Goal: Check status: Check status

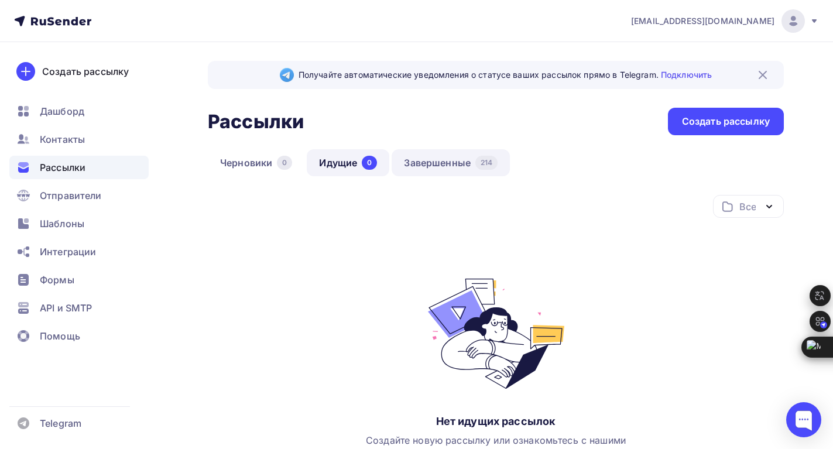
click at [453, 164] on link "Завершенные 214" at bounding box center [450, 162] width 118 height 27
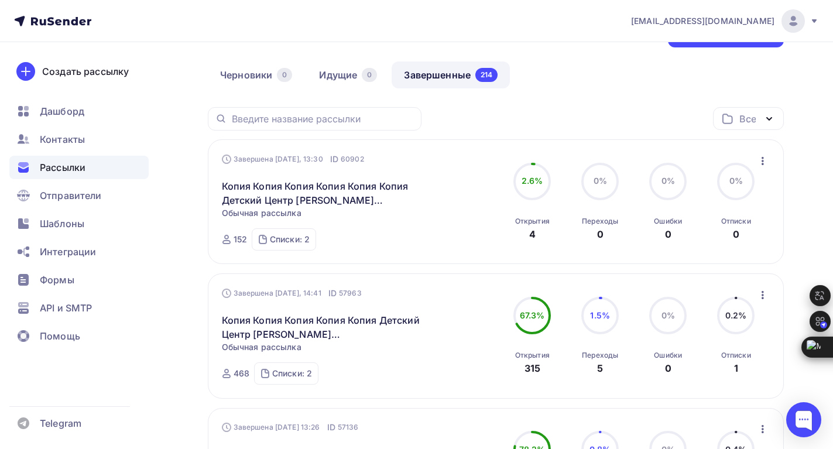
scroll to position [117, 0]
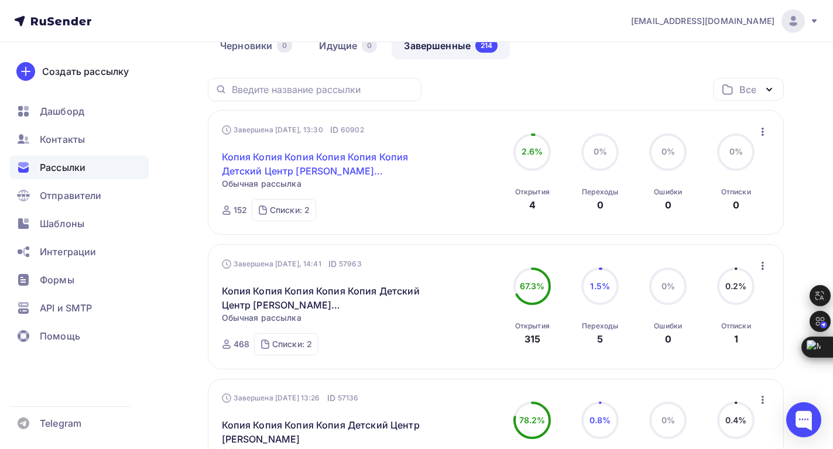
click at [295, 169] on link "Копия Копия Копия Копия Копия Копия Детский Центр [PERSON_NAME][GEOGRAPHIC_DATA]" at bounding box center [322, 164] width 201 height 28
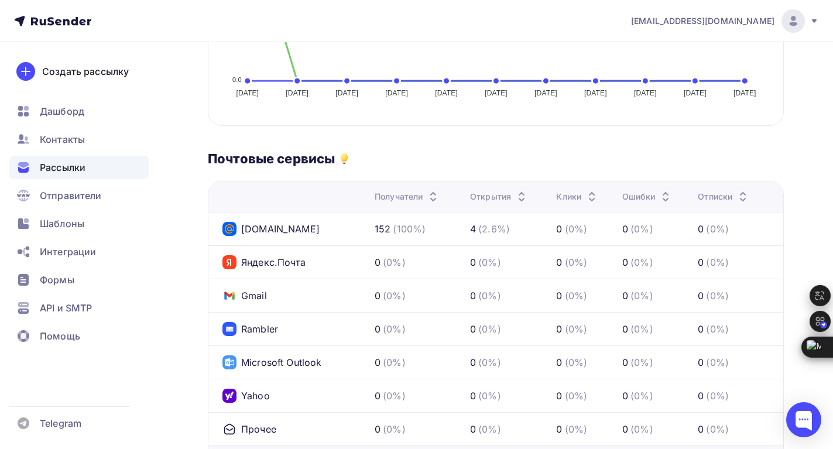
scroll to position [735, 0]
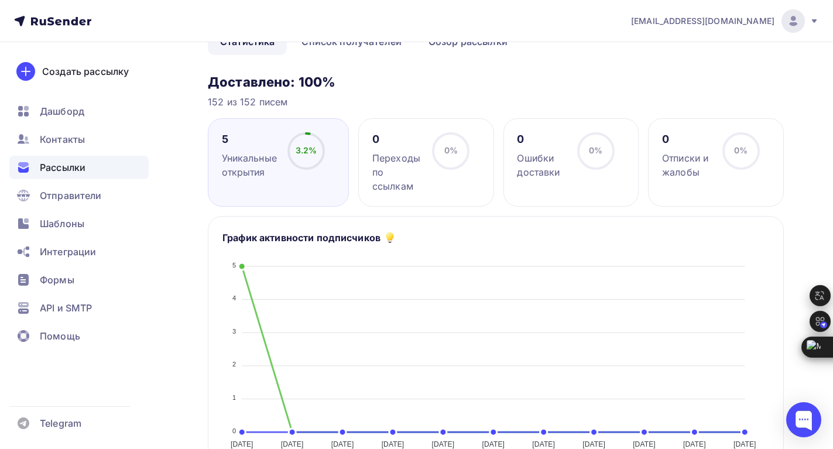
scroll to position [234, 0]
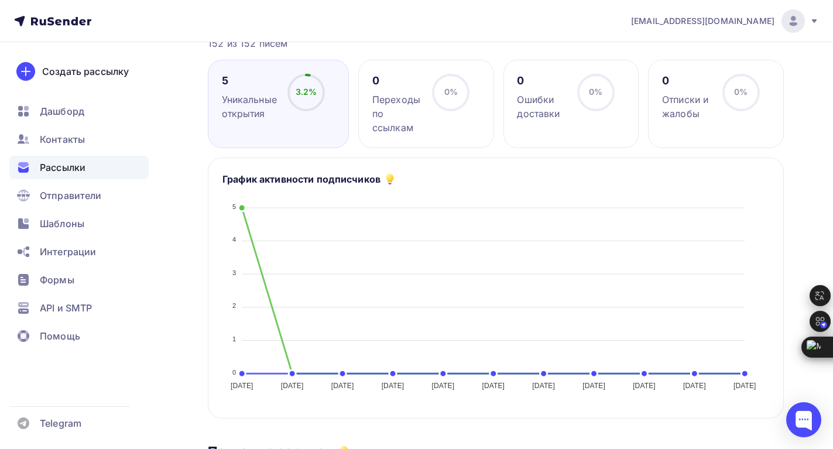
click at [57, 170] on span "Рассылки" at bounding box center [63, 167] width 46 height 14
